Goal: Information Seeking & Learning: Learn about a topic

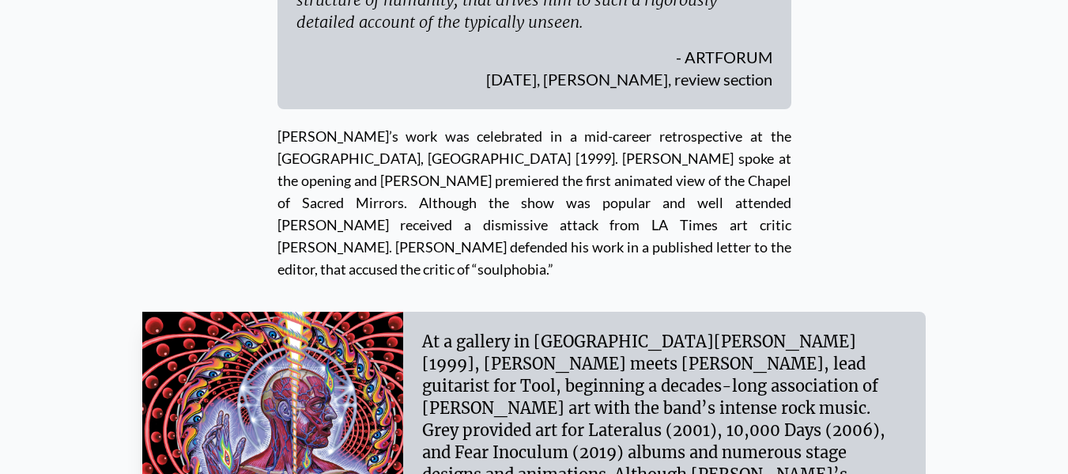
scroll to position [5694, 0]
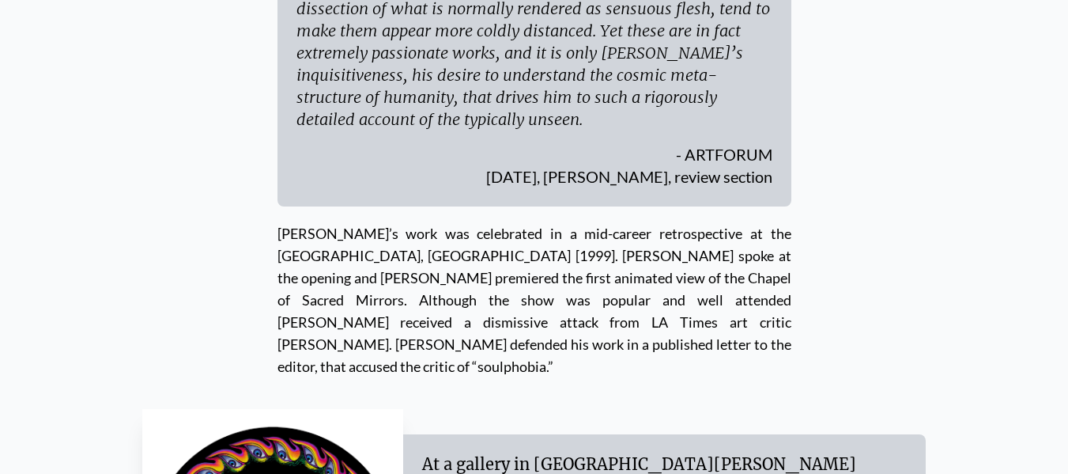
scroll to position [5773, 0]
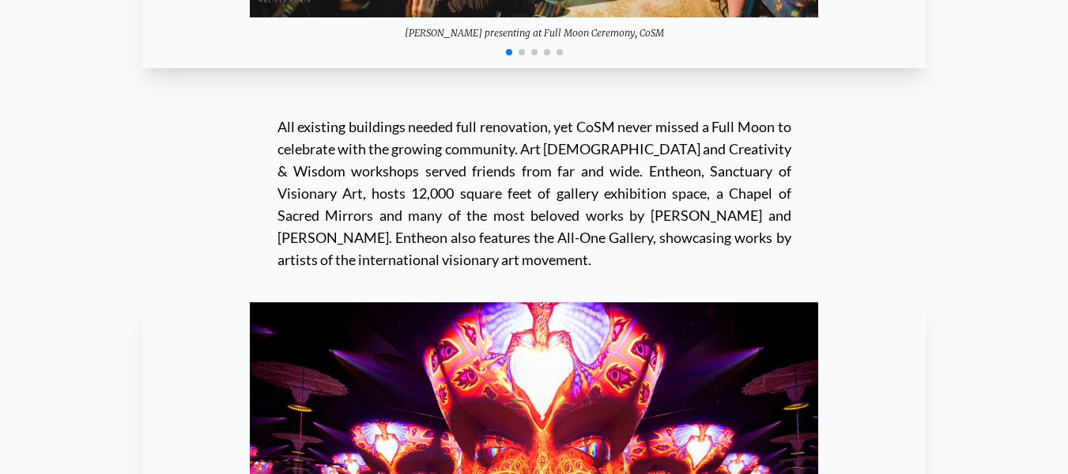
scroll to position [13759, 0]
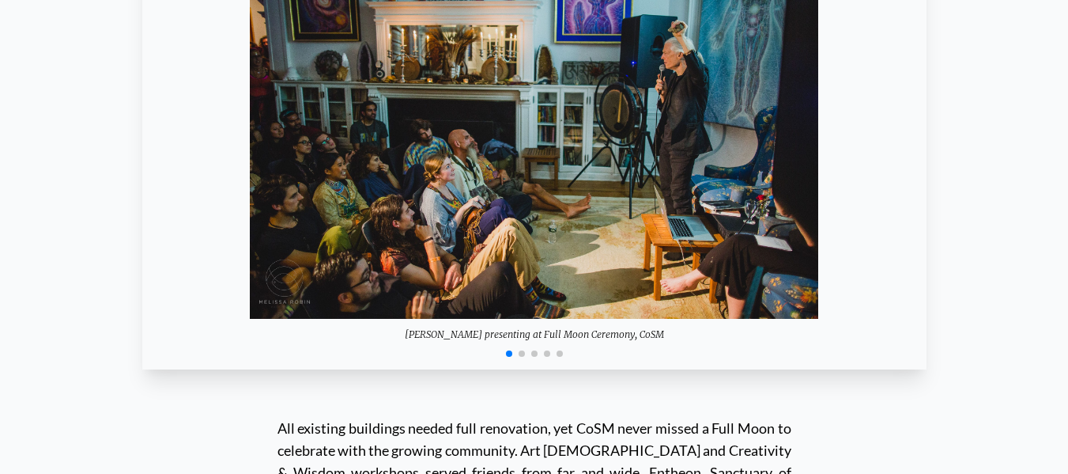
scroll to position [13680, 0]
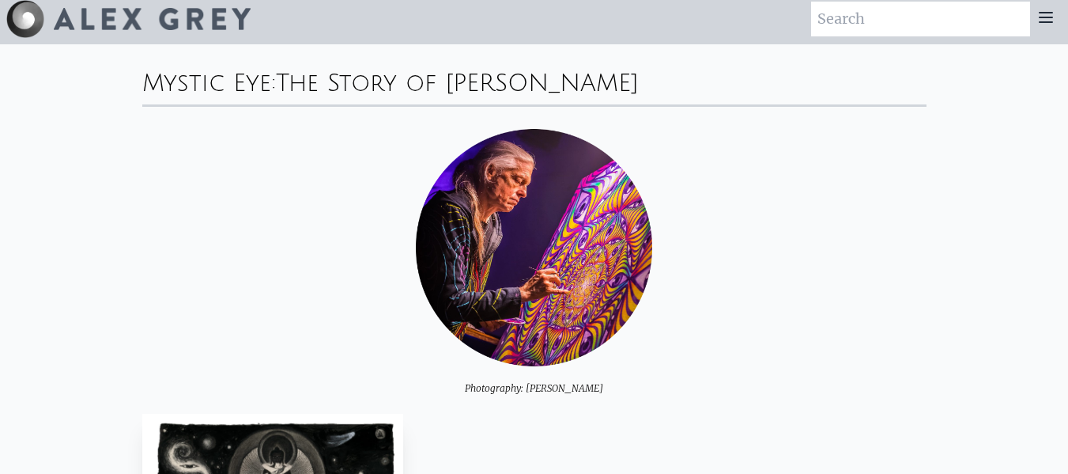
scroll to position [0, 0]
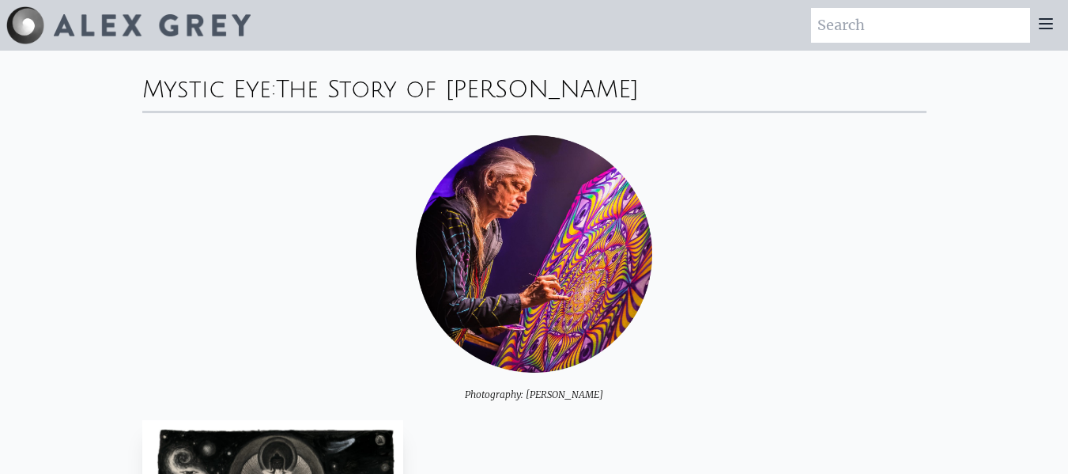
click at [206, 23] on img at bounding box center [152, 25] width 197 height 22
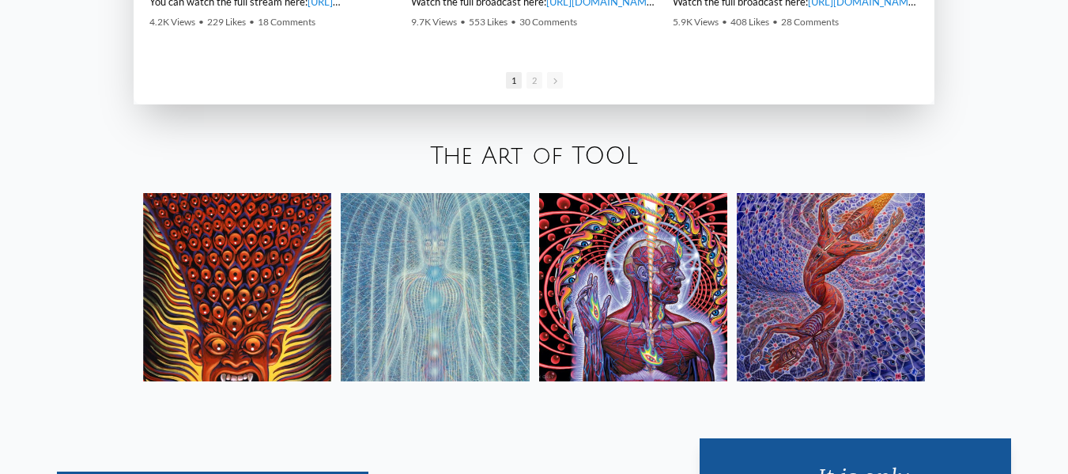
scroll to position [2439, 0]
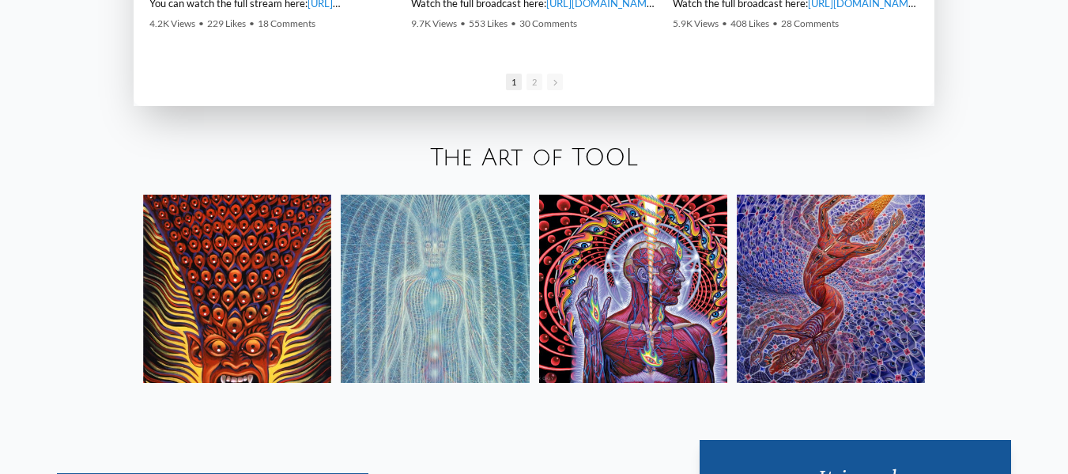
click at [784, 282] on img at bounding box center [831, 289] width 188 height 188
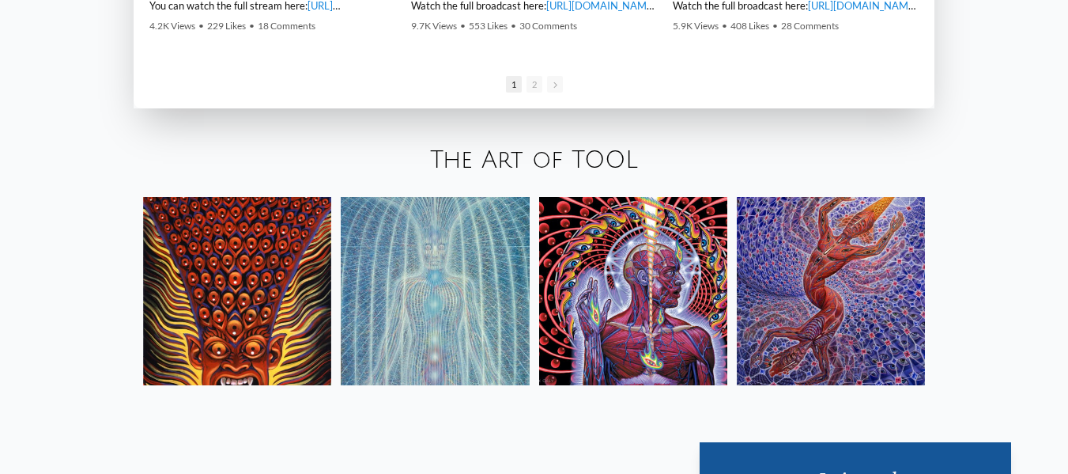
scroll to position [2511, 0]
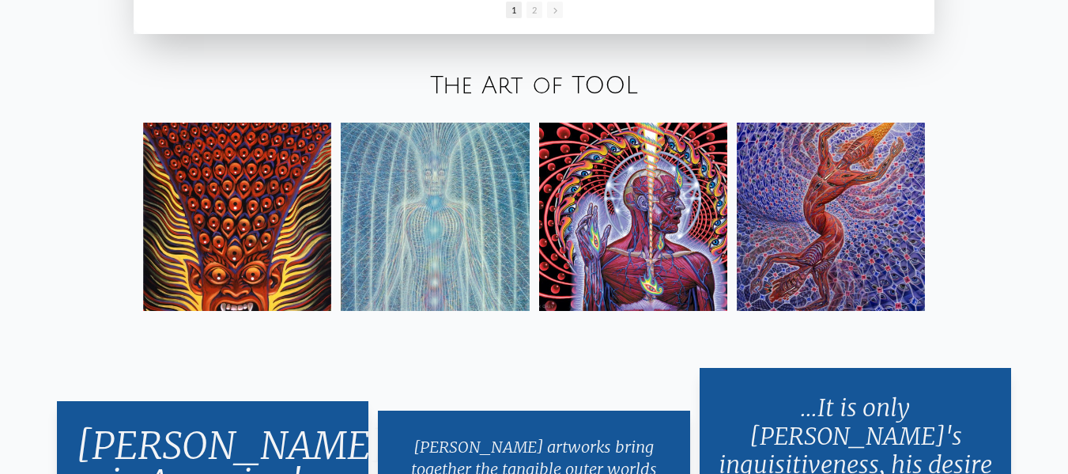
click at [573, 79] on link "The Art of TOOL" at bounding box center [534, 86] width 208 height 26
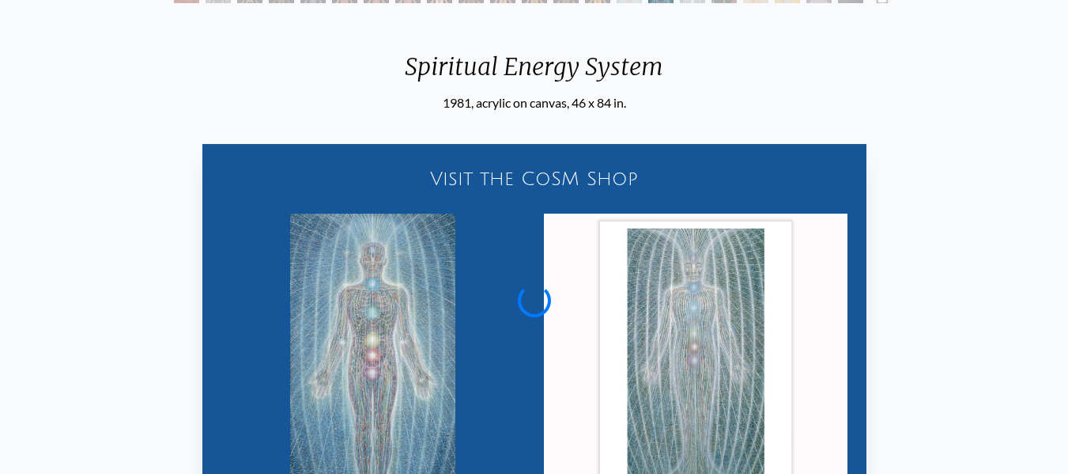
scroll to position [237, 0]
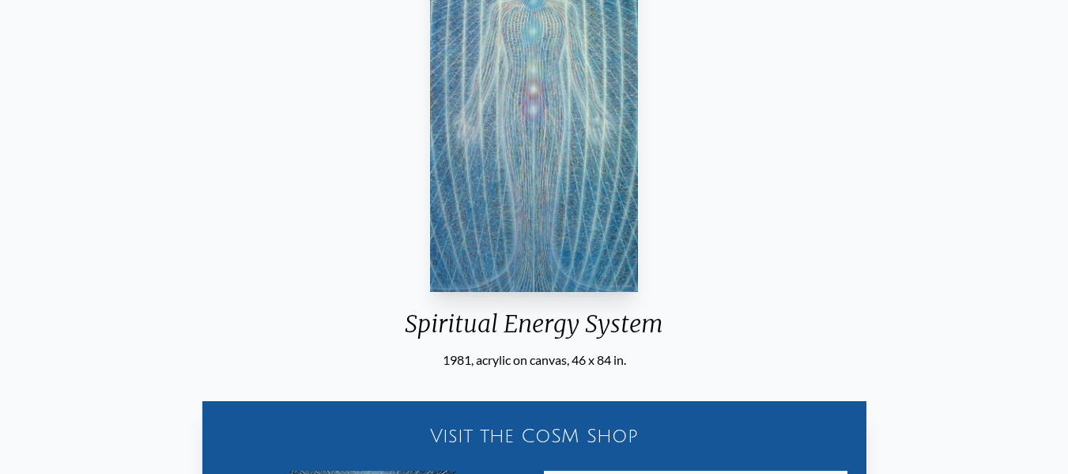
click at [516, 149] on img "16 / 23" at bounding box center [533, 102] width 207 height 379
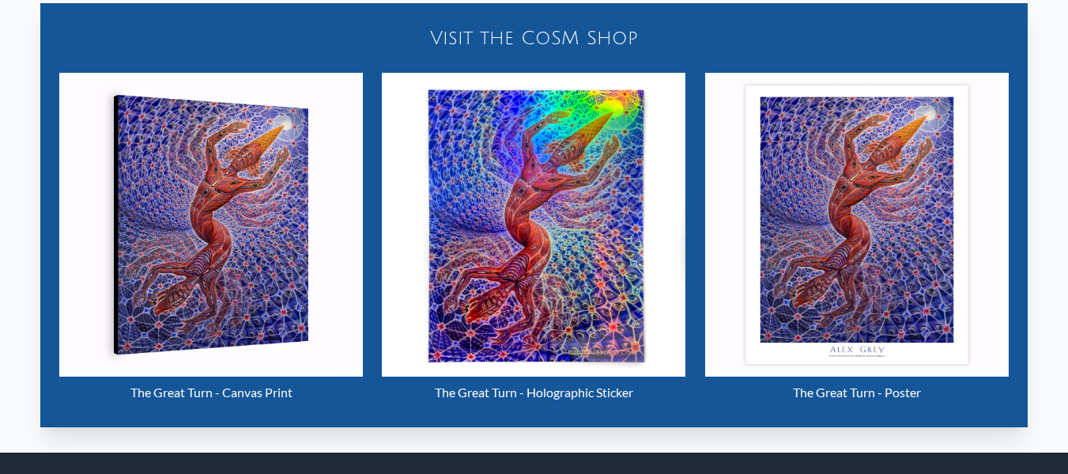
scroll to position [639, 0]
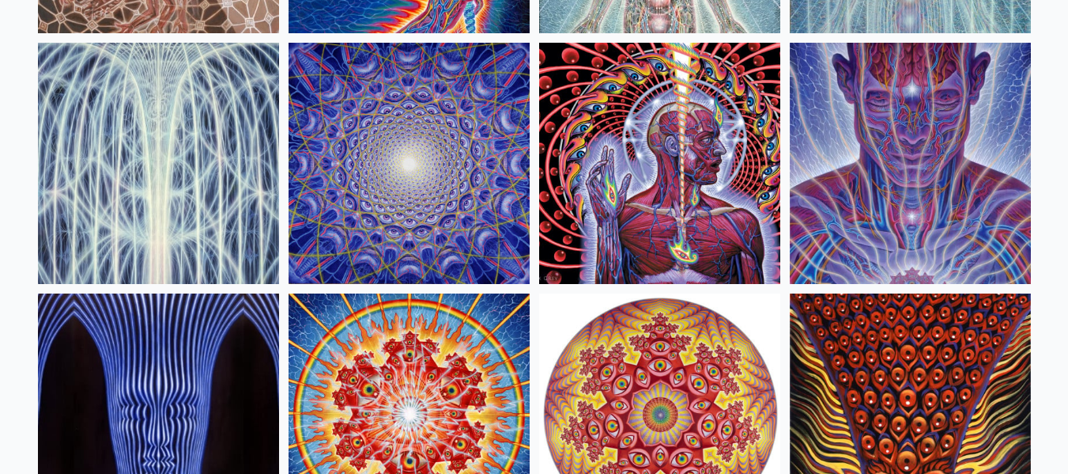
scroll to position [361, 0]
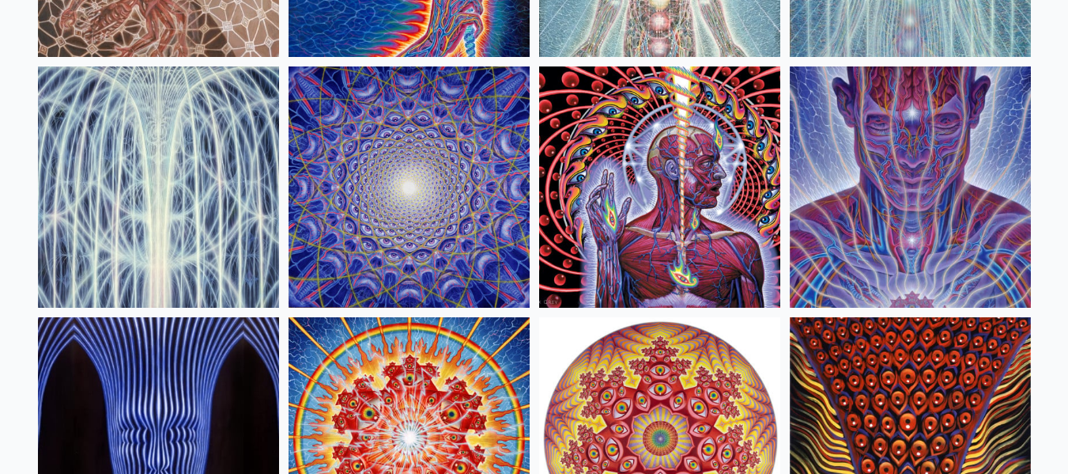
click at [890, 149] on img at bounding box center [910, 186] width 241 height 241
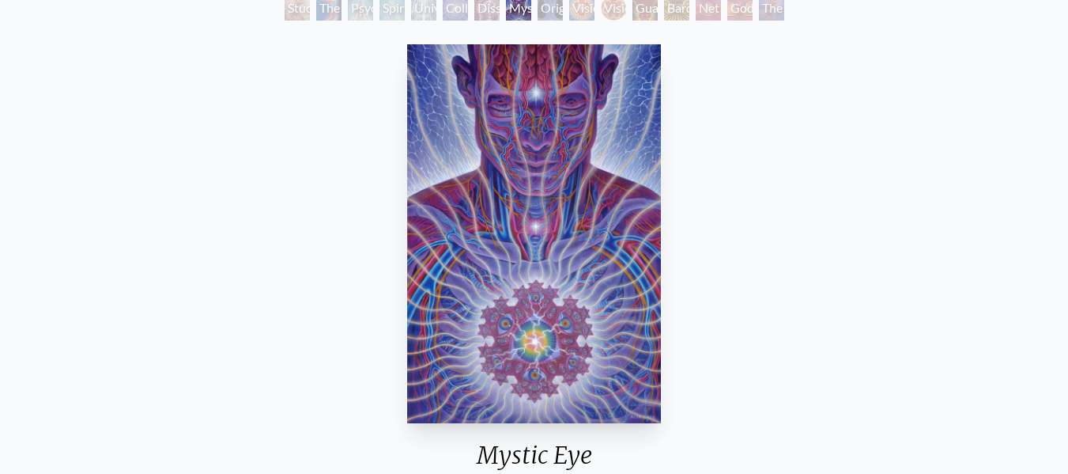
scroll to position [79, 0]
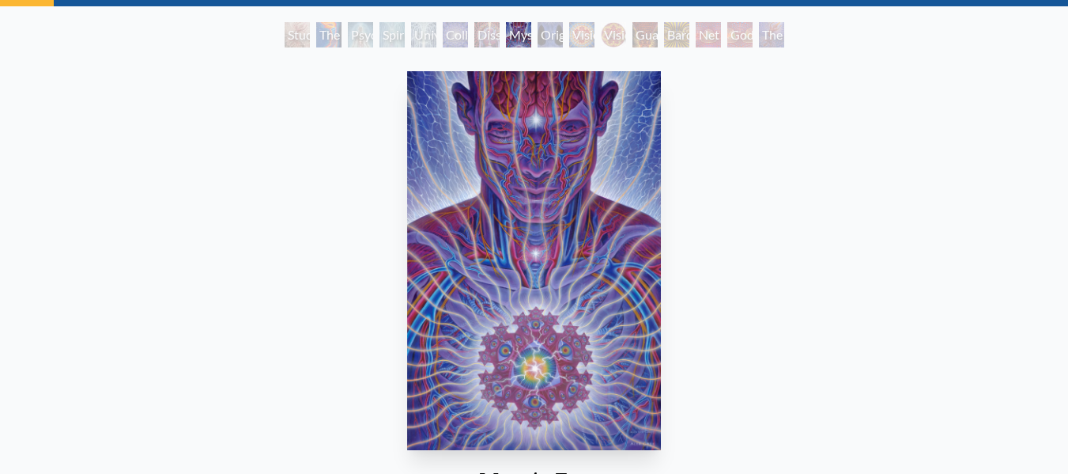
click at [413, 34] on div "Universal Mind Lattice" at bounding box center [423, 34] width 25 height 25
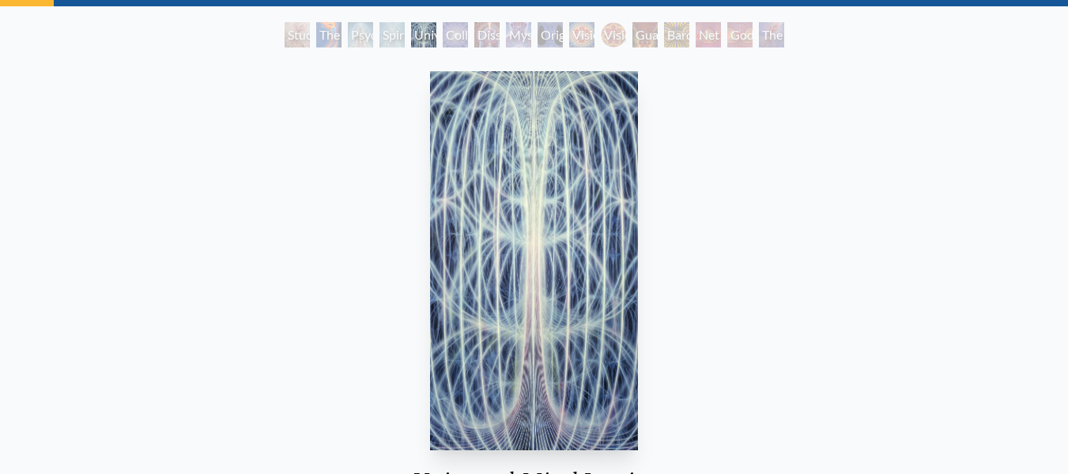
click at [487, 32] on div "Dissectional Art for Tool's Lateralus CD" at bounding box center [486, 34] width 25 height 25
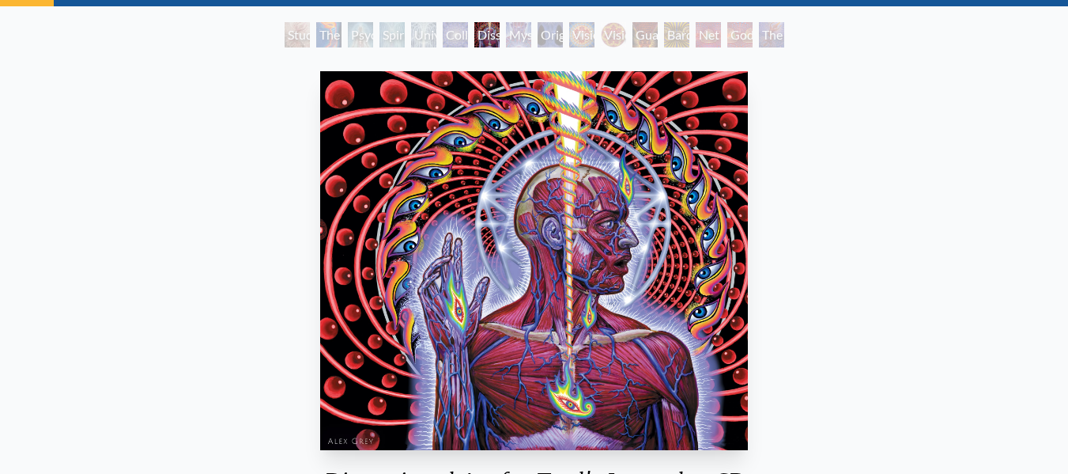
click at [445, 32] on div "Collective Vision" at bounding box center [455, 34] width 25 height 25
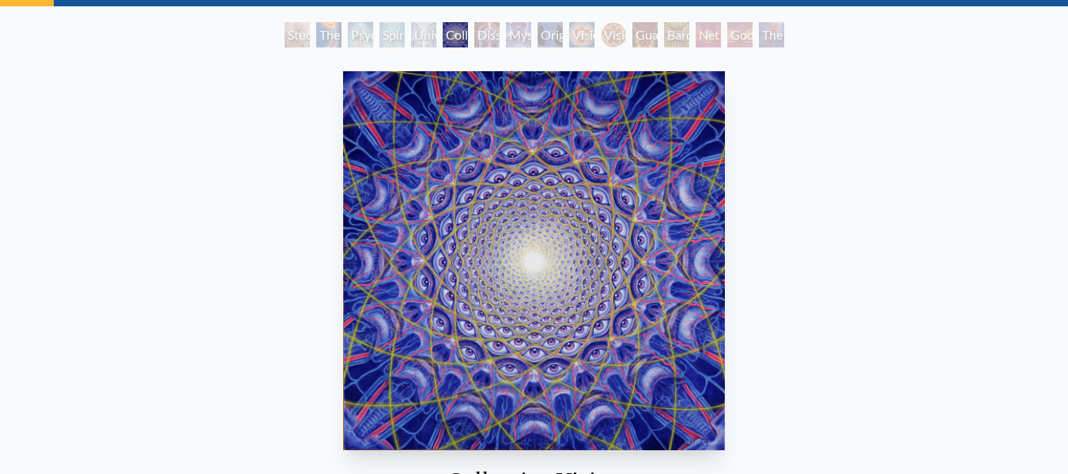
click at [414, 43] on div "Universal Mind Lattice" at bounding box center [423, 34] width 25 height 25
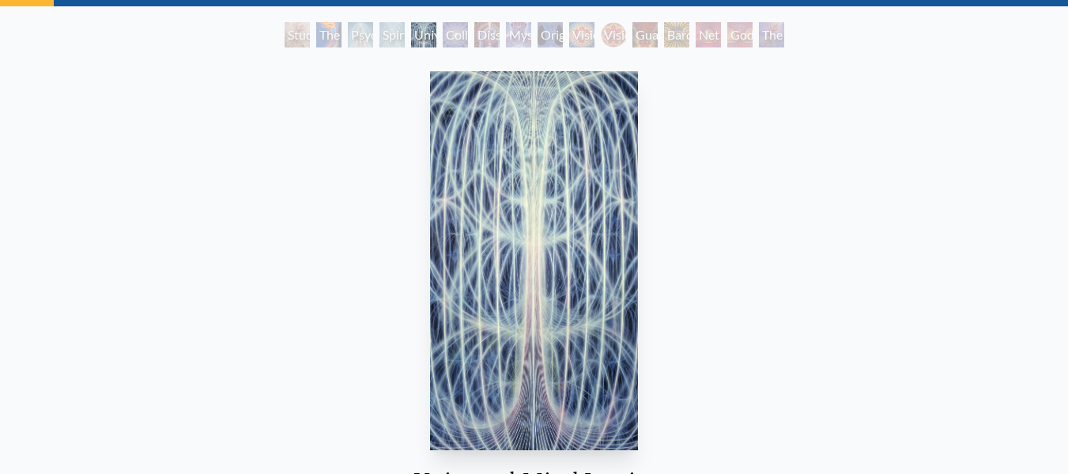
click at [352, 38] on div "Psychic Energy System" at bounding box center [360, 34] width 25 height 25
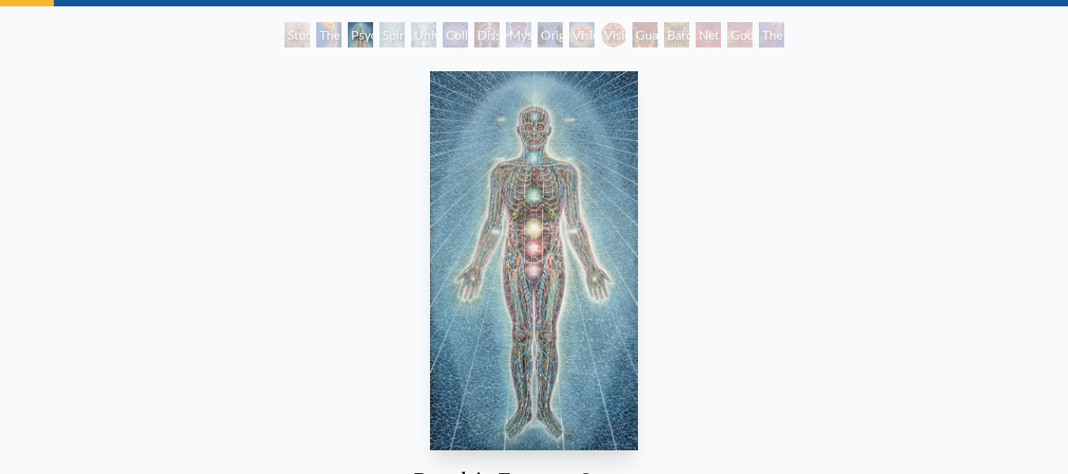
click at [317, 30] on div "The Torch" at bounding box center [328, 34] width 25 height 25
